Goal: Navigation & Orientation: Find specific page/section

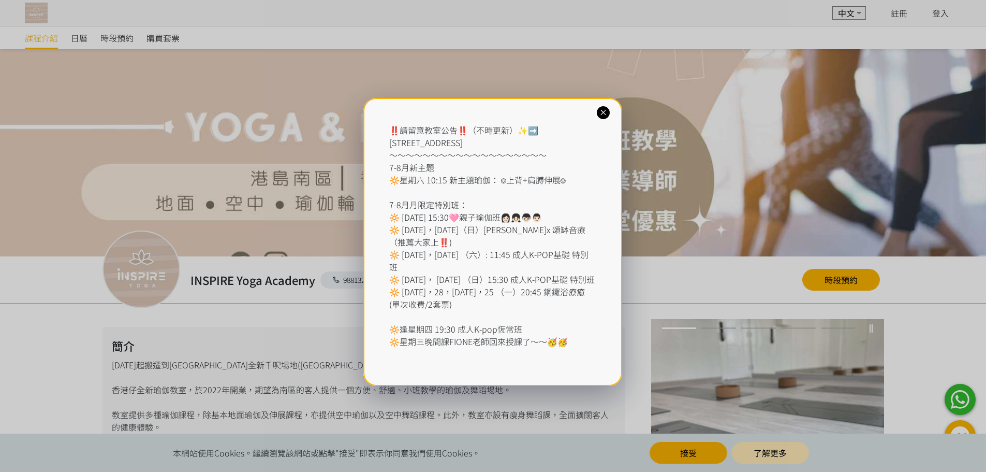
click at [606, 110] on icon at bounding box center [603, 113] width 10 height 10
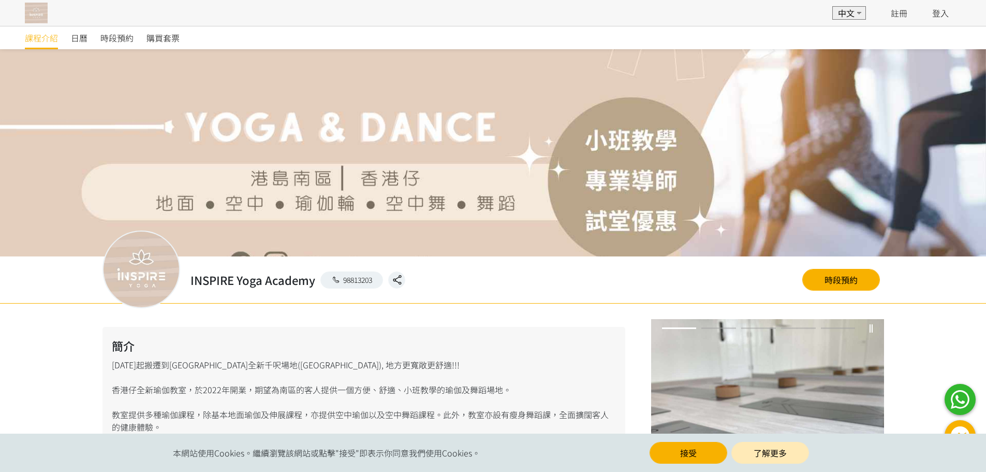
click at [846, 11] on select "EN 中文" at bounding box center [849, 12] width 34 height 13
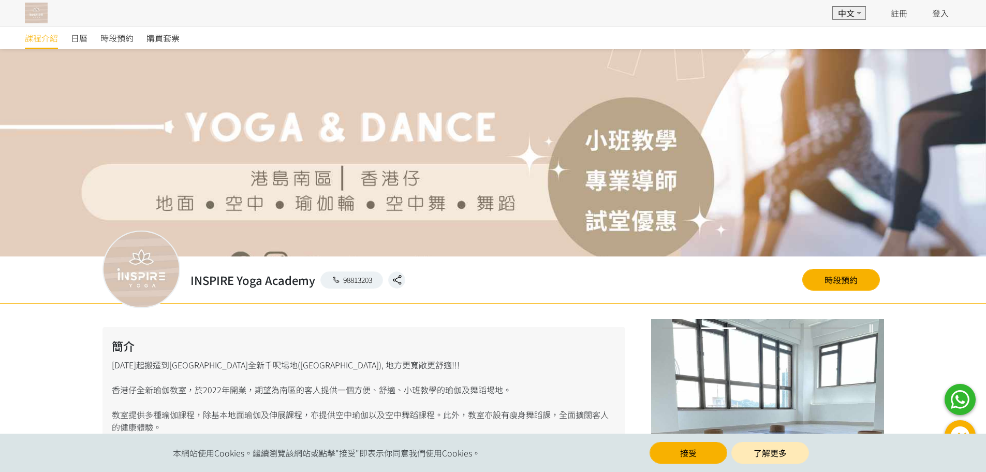
select select "en"
click at [832, 6] on select "EN 中文" at bounding box center [849, 12] width 34 height 13
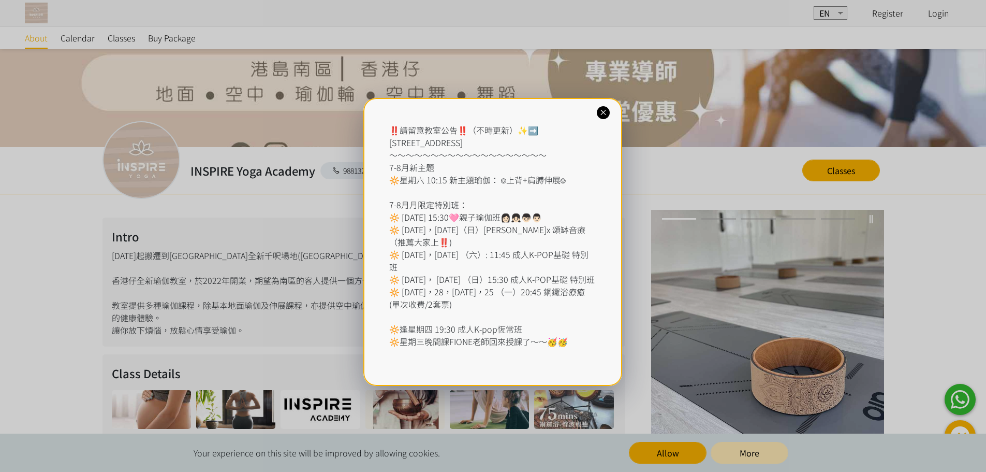
scroll to position [362, 0]
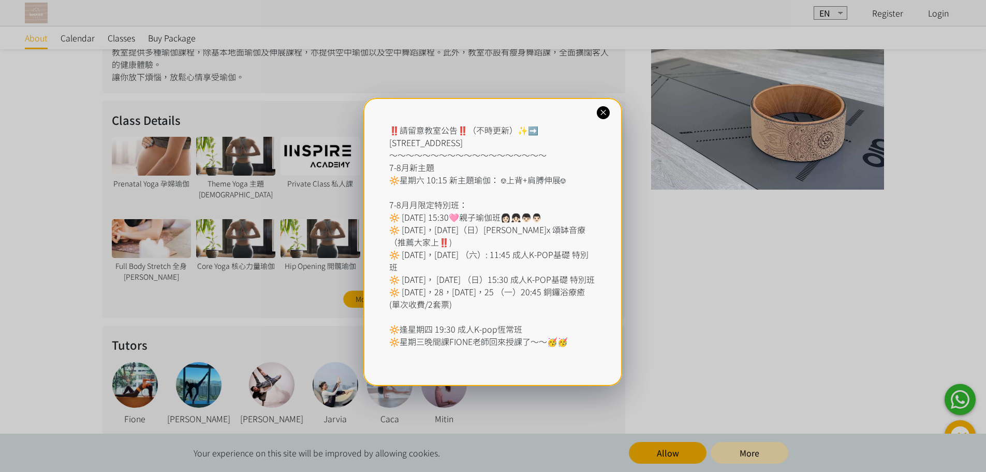
drag, startPoint x: 604, startPoint y: 113, endPoint x: 751, endPoint y: 1, distance: 185.1
click at [604, 113] on icon at bounding box center [603, 113] width 10 height 10
